Goal: Task Accomplishment & Management: Use online tool/utility

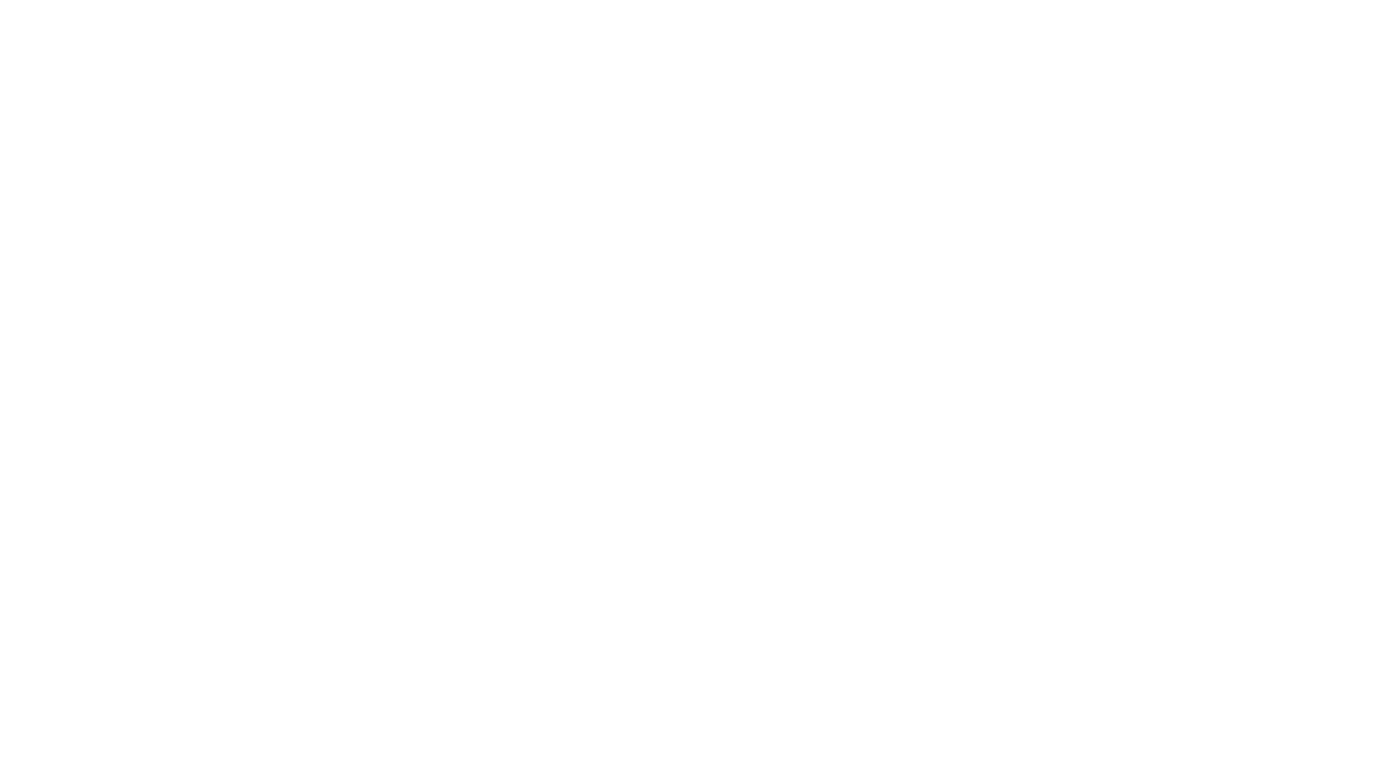
scroll to position [983, 0]
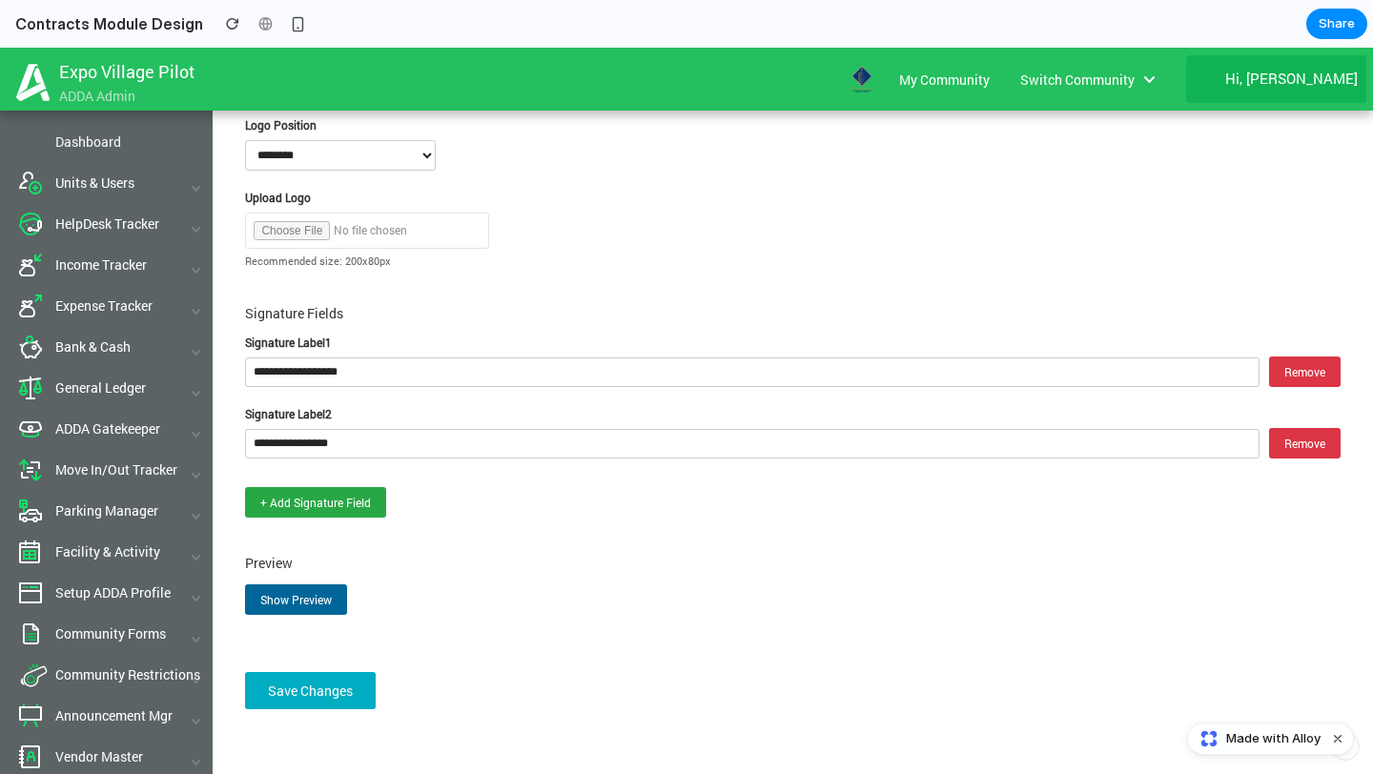
click at [320, 588] on button "Show Preview" at bounding box center [296, 599] width 102 height 31
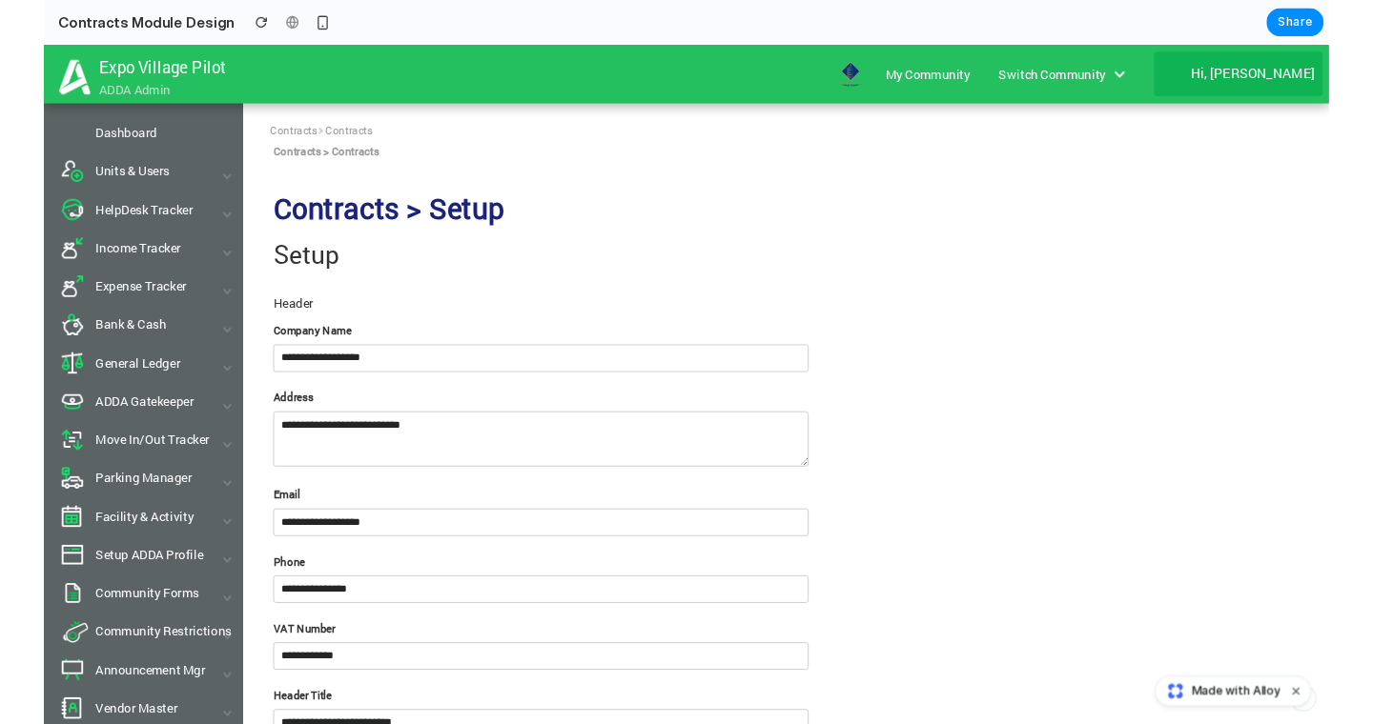
scroll to position [1, 0]
